Goal: Information Seeking & Learning: Learn about a topic

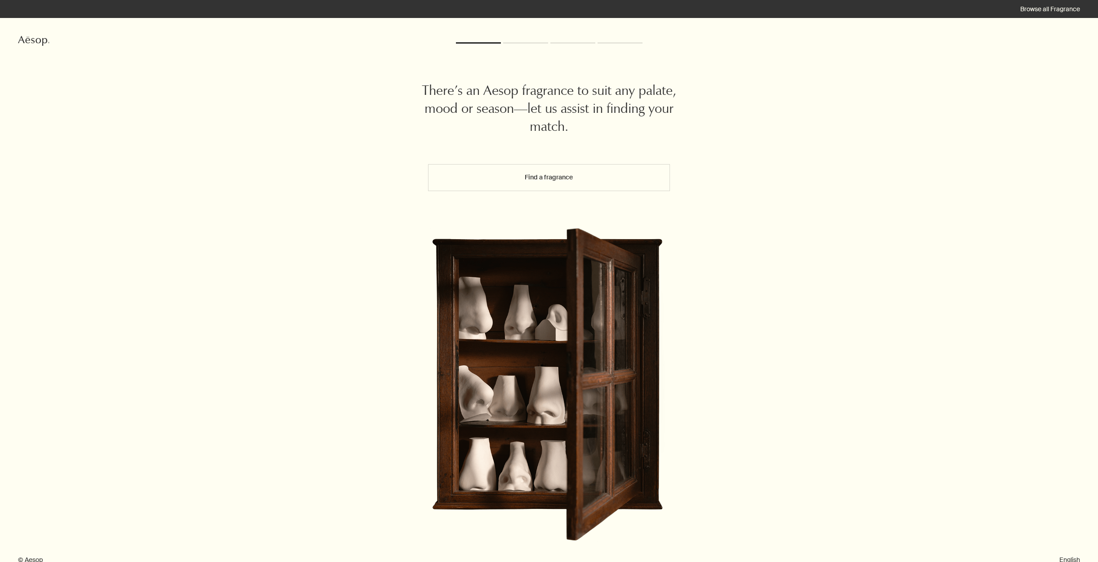
click at [547, 177] on button "Find a fragrance" at bounding box center [549, 177] width 242 height 27
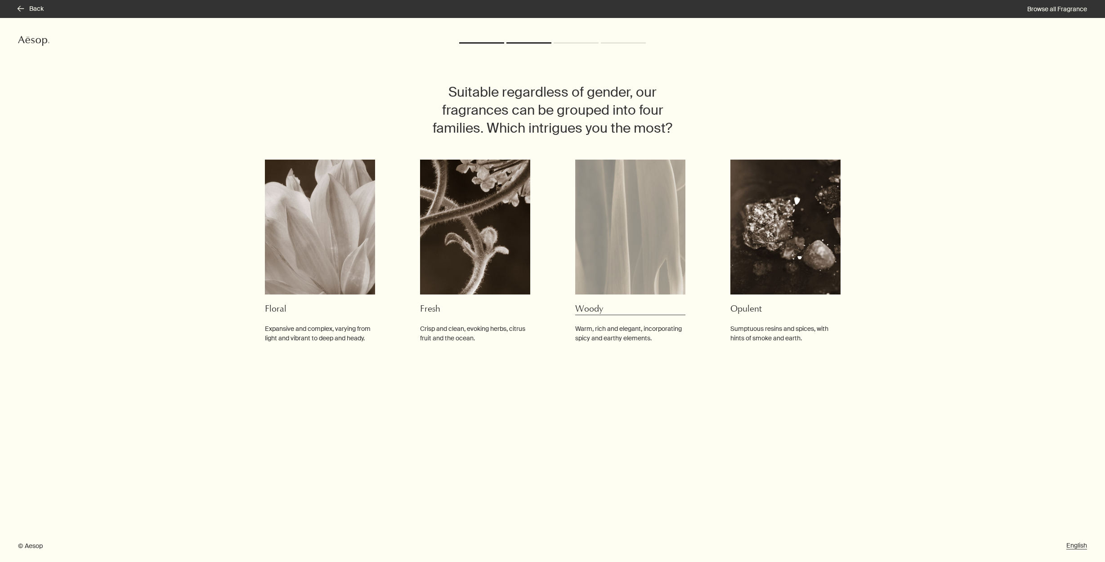
click at [637, 239] on img at bounding box center [630, 227] width 110 height 135
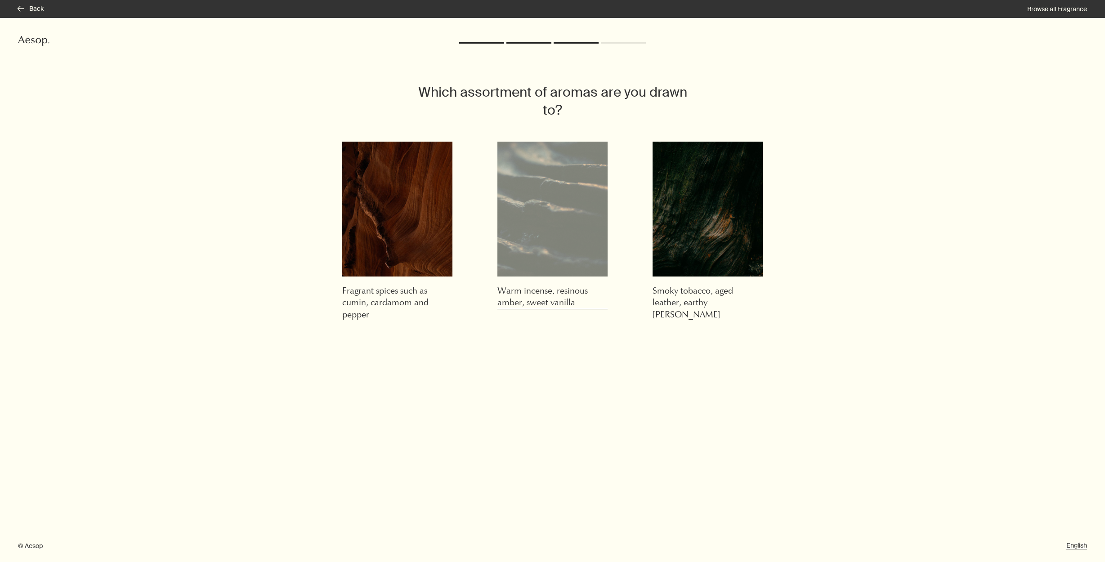
click at [583, 234] on img at bounding box center [552, 209] width 110 height 135
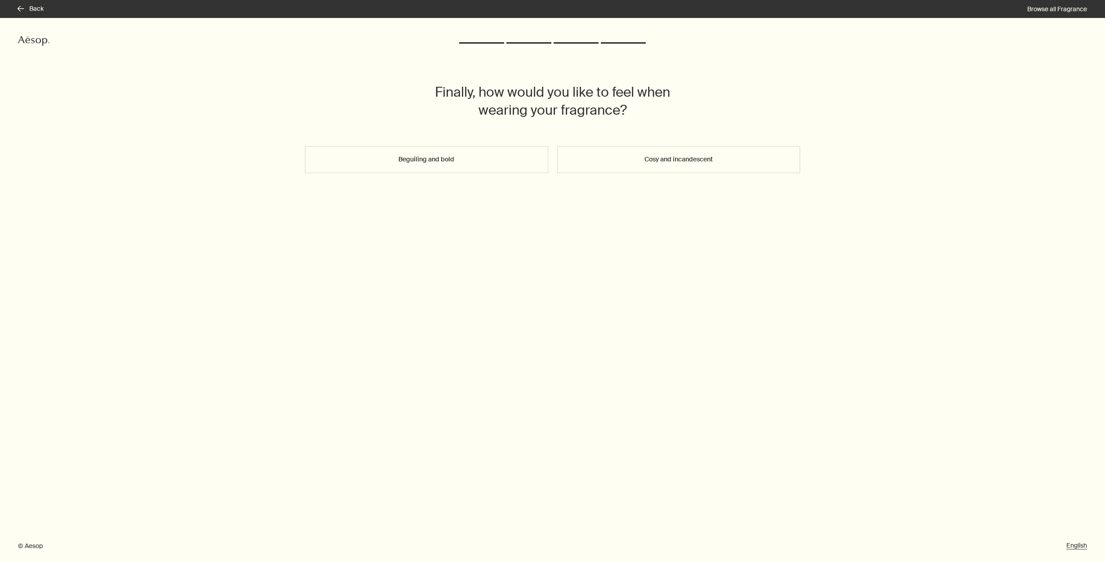
click at [572, 170] on button "Cosy and incandescent" at bounding box center [678, 159] width 243 height 27
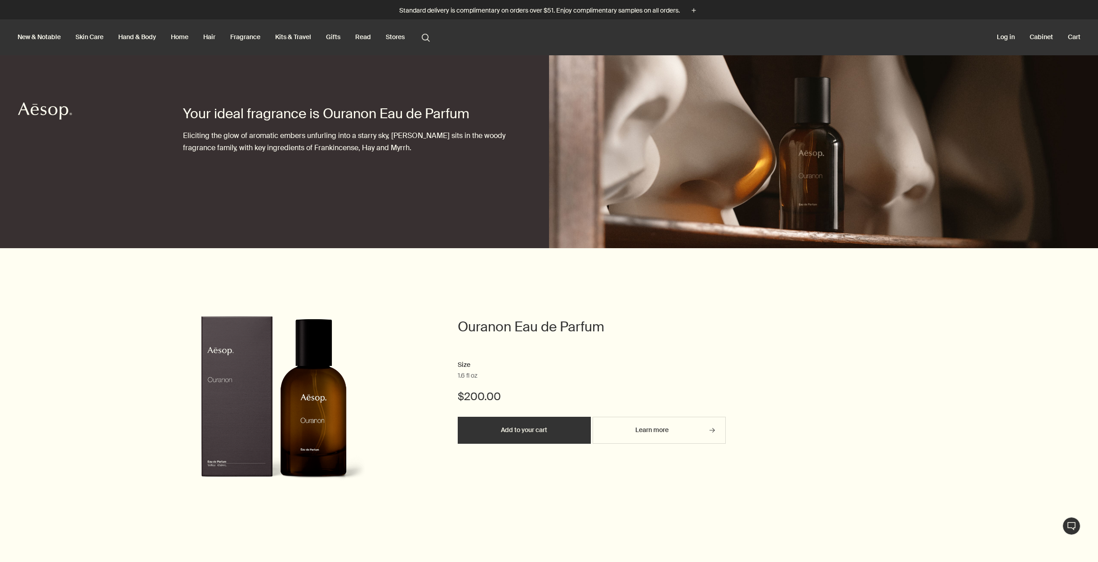
click at [488, 325] on h2 "Ouranon Eau de Parfum" at bounding box center [593, 327] width 270 height 18
copy header "Ouranon Eau de Parfum"
